Goal: Find specific page/section: Find specific page/section

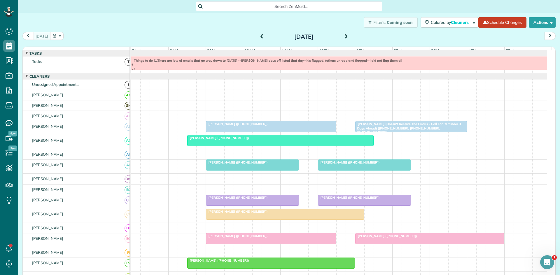
click at [277, 126] on div "[PERSON_NAME] ([PHONE_NUMBER])" at bounding box center [271, 124] width 127 height 4
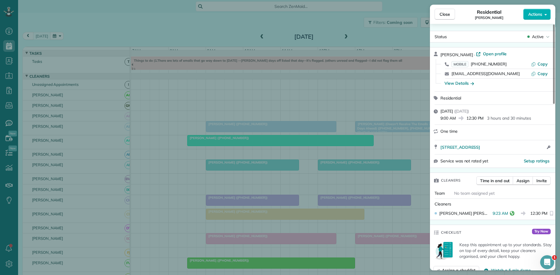
click at [269, 118] on div "Close Residential [PERSON_NAME] Actions Status Active [PERSON_NAME] · Open prof…" at bounding box center [280, 137] width 560 height 275
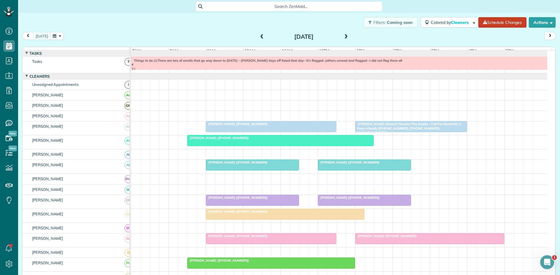
click at [251, 171] on div at bounding box center [252, 165] width 92 height 10
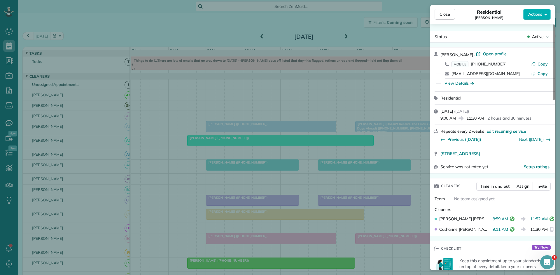
click at [351, 190] on div "Close Residential [PERSON_NAME] Actions Status Active [PERSON_NAME] · Open prof…" at bounding box center [280, 137] width 560 height 275
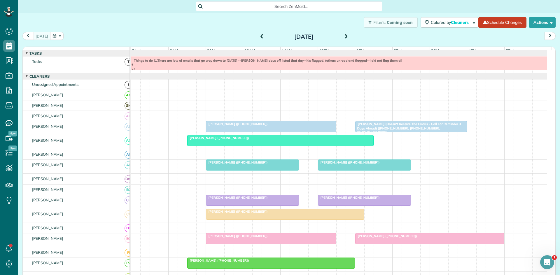
click at [335, 204] on div at bounding box center [364, 200] width 92 height 10
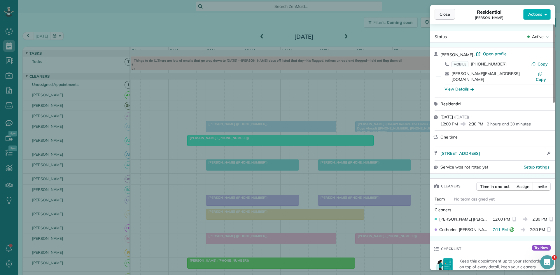
click at [445, 17] on button "Close" at bounding box center [444, 14] width 20 height 11
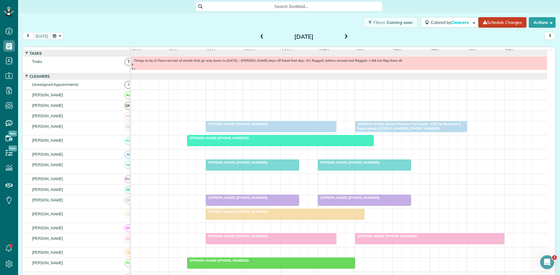
click at [264, 206] on link "[PERSON_NAME] ([PHONE_NUMBER])" at bounding box center [252, 200] width 93 height 11
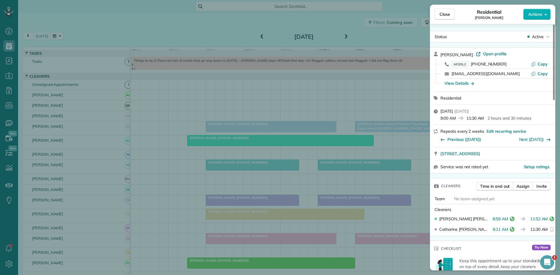
click at [231, 154] on div "Close Residential [PERSON_NAME] Actions Status Active [PERSON_NAME] · Open prof…" at bounding box center [280, 137] width 560 height 275
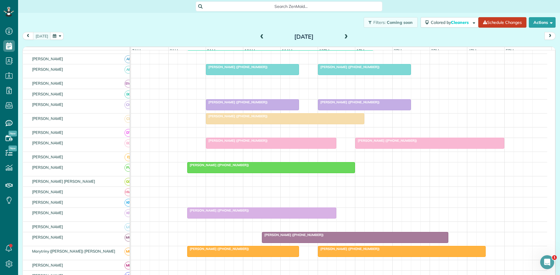
scroll to position [97, 0]
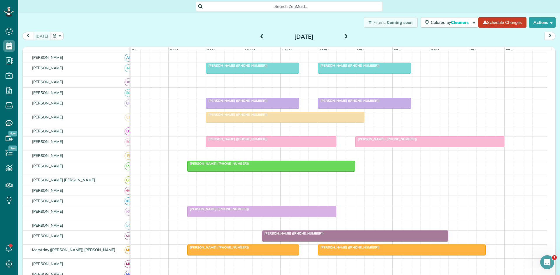
click at [302, 147] on div at bounding box center [271, 142] width 130 height 10
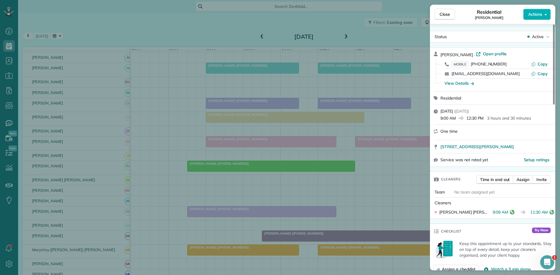
click at [271, 149] on div "Close Residential [PERSON_NAME] Actions Status Active [PERSON_NAME] · Open prof…" at bounding box center [280, 137] width 560 height 275
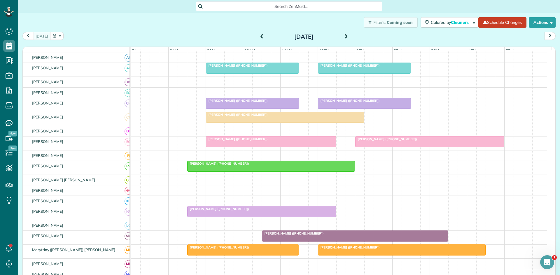
click at [379, 141] on span "[PERSON_NAME] ([PHONE_NUMBER])" at bounding box center [386, 139] width 62 height 4
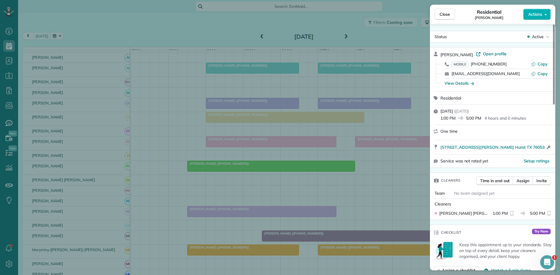
click at [337, 152] on div "Close Residential [PERSON_NAME] Actions Status Active [PERSON_NAME] · Open prof…" at bounding box center [280, 137] width 560 height 275
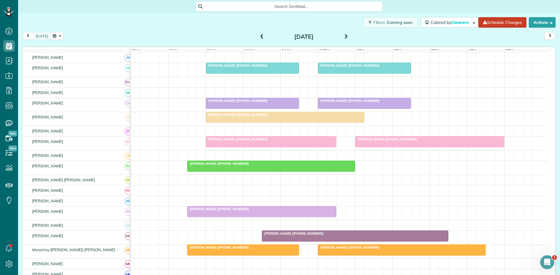
click at [227, 172] on div at bounding box center [270, 166] width 167 height 10
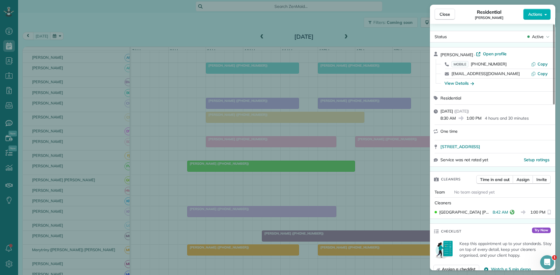
click at [271, 154] on div "Close Residential [PERSON_NAME] Actions Status Active [PERSON_NAME] · Open prof…" at bounding box center [280, 137] width 560 height 275
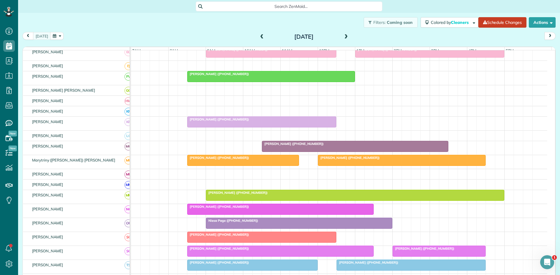
scroll to position [194, 0]
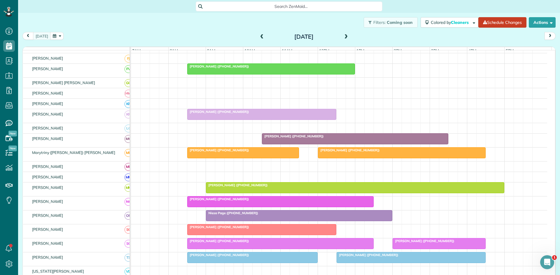
click at [280, 114] on div "[PERSON_NAME] ([PHONE_NUMBER])" at bounding box center [261, 112] width 145 height 4
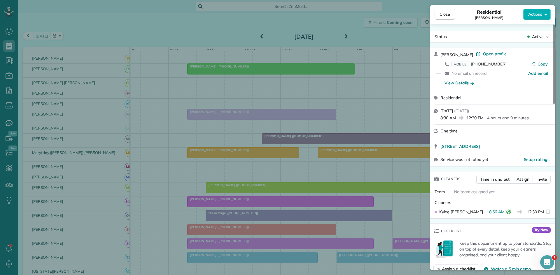
click at [282, 119] on div "Close Residential [PERSON_NAME] Actions Status Active [PERSON_NAME] · Open prof…" at bounding box center [280, 137] width 560 height 275
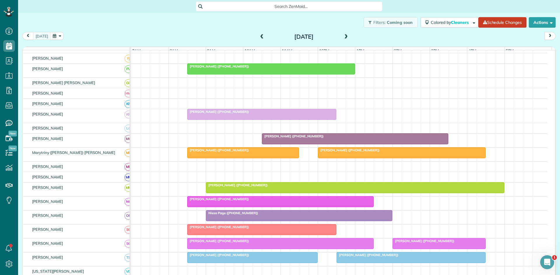
click at [270, 152] on div "[PERSON_NAME] ([PHONE_NUMBER])" at bounding box center [243, 150] width 108 height 4
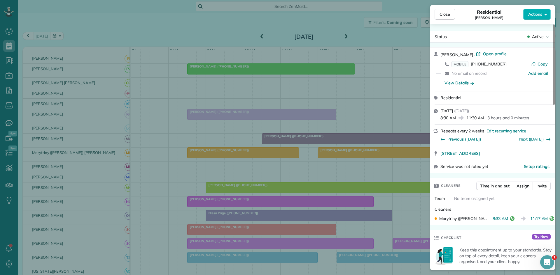
click at [408, 153] on div "Close Residential [PERSON_NAME] Actions Status Active [PERSON_NAME] · Open prof…" at bounding box center [280, 137] width 560 height 275
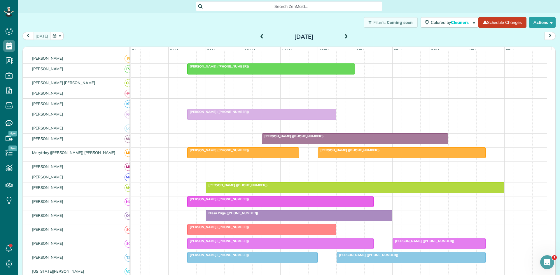
click at [351, 152] on span "[PERSON_NAME] ([PHONE_NUMBER])" at bounding box center [348, 150] width 62 height 4
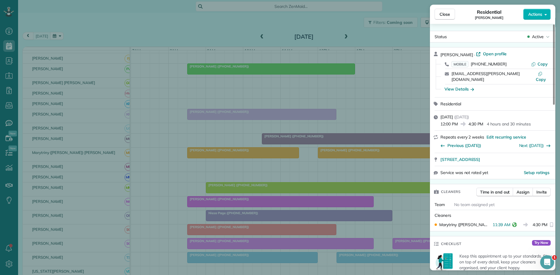
click at [247, 186] on div "Close Residential [PERSON_NAME] Actions Status Active [PERSON_NAME] · Open prof…" at bounding box center [280, 137] width 560 height 275
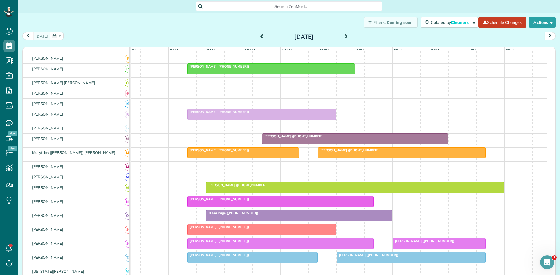
click at [294, 229] on div at bounding box center [261, 230] width 148 height 10
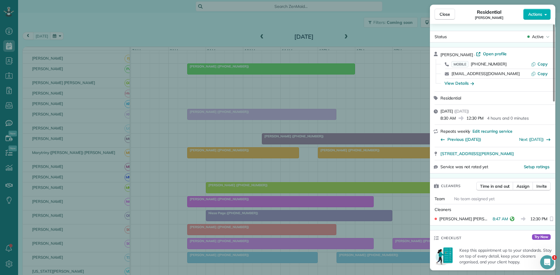
click at [369, 200] on div "Close Residential [PERSON_NAME] Actions Status Active [PERSON_NAME] · Open prof…" at bounding box center [280, 137] width 560 height 275
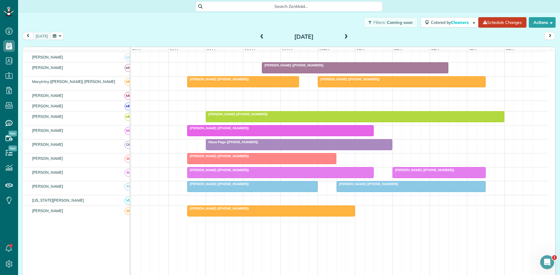
scroll to position [290, 0]
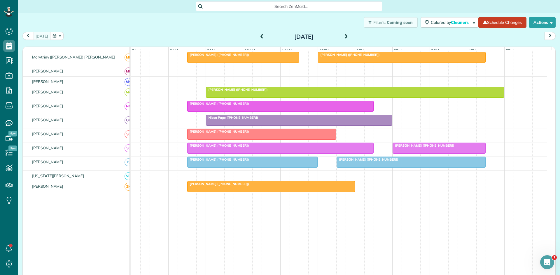
click at [228, 162] on span "[PERSON_NAME] ([PHONE_NUMBER])" at bounding box center [218, 160] width 62 height 4
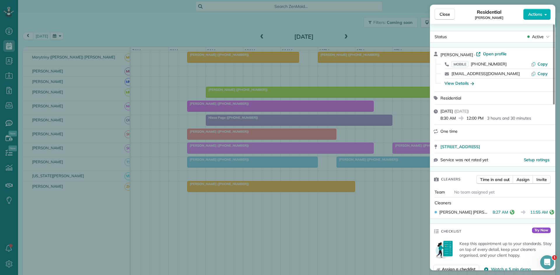
click at [250, 237] on div "Close Residential [PERSON_NAME] Actions Status Active [PERSON_NAME] · Open prof…" at bounding box center [280, 137] width 560 height 275
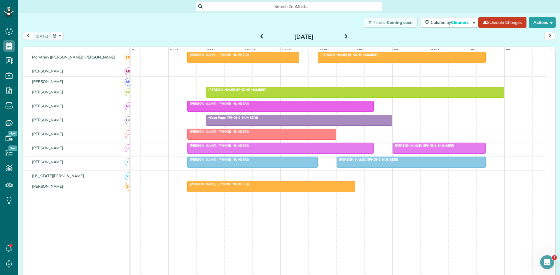
click at [376, 167] on div at bounding box center [411, 162] width 148 height 10
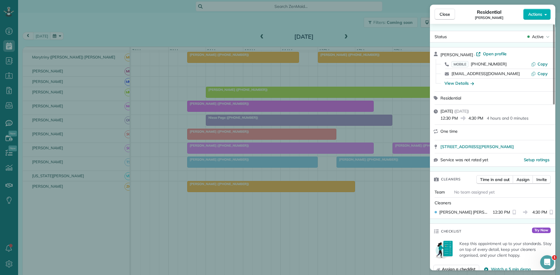
click at [359, 197] on div "Close Residential [PERSON_NAME] Actions Status Active [PERSON_NAME] · Open prof…" at bounding box center [280, 137] width 560 height 275
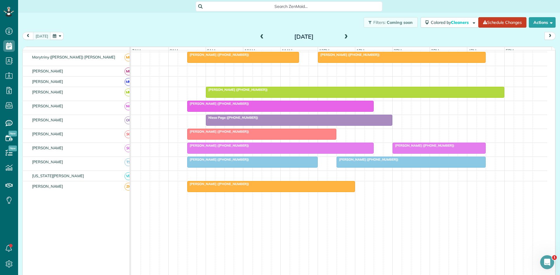
click at [284, 192] on div at bounding box center [270, 187] width 167 height 10
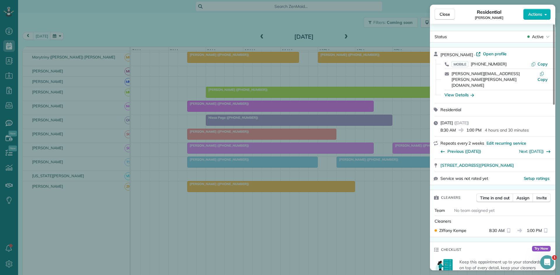
click at [295, 212] on div "Close Residential [PERSON_NAME] Actions Status Active [PERSON_NAME] · Open prof…" at bounding box center [280, 137] width 560 height 275
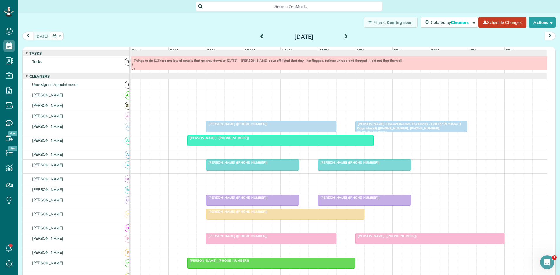
click at [280, 200] on div "[PERSON_NAME] ([PHONE_NUMBER])" at bounding box center [252, 198] width 89 height 4
